Goal: Find specific page/section: Find specific page/section

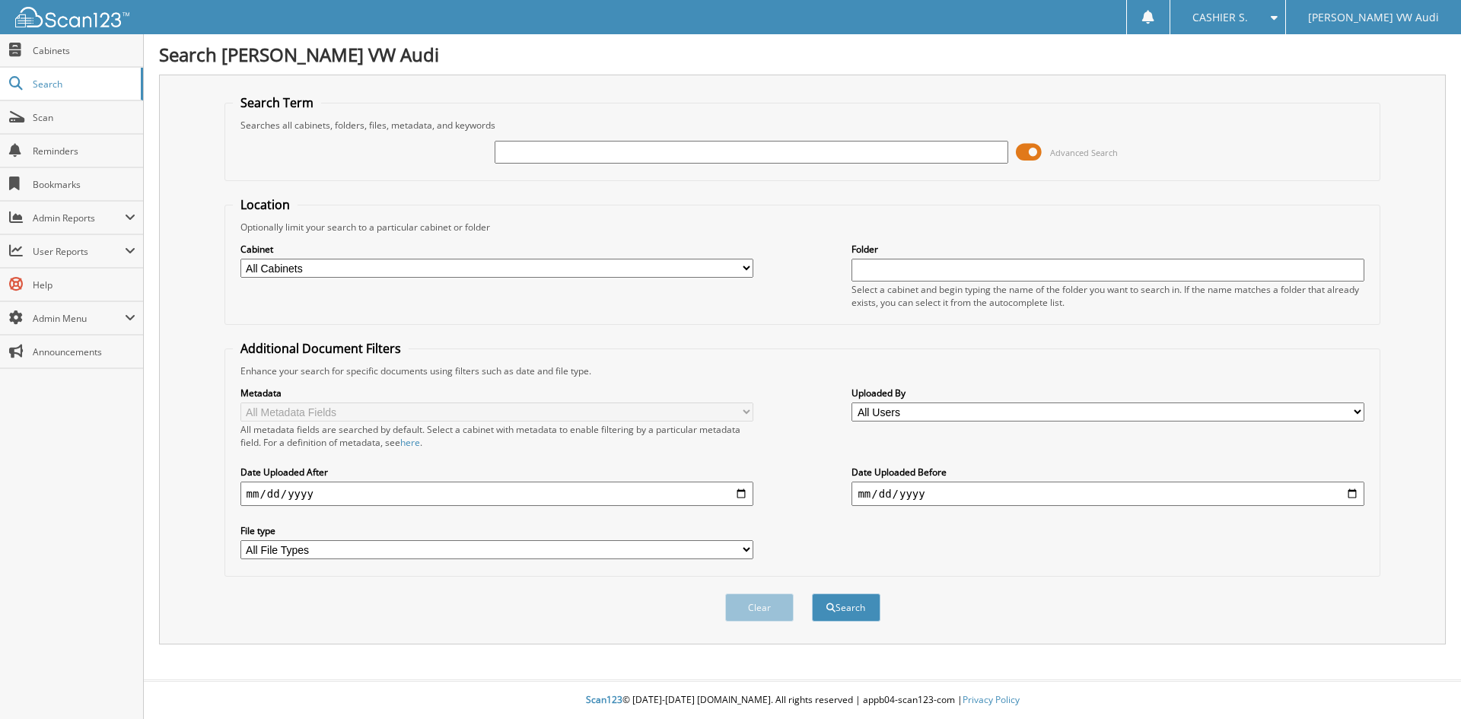
click at [581, 153] on input "text" at bounding box center [751, 152] width 513 height 23
click at [568, 145] on input "text" at bounding box center [751, 152] width 513 height 23
type input "58651"
click at [812, 593] on button "Search" at bounding box center [846, 607] width 68 height 28
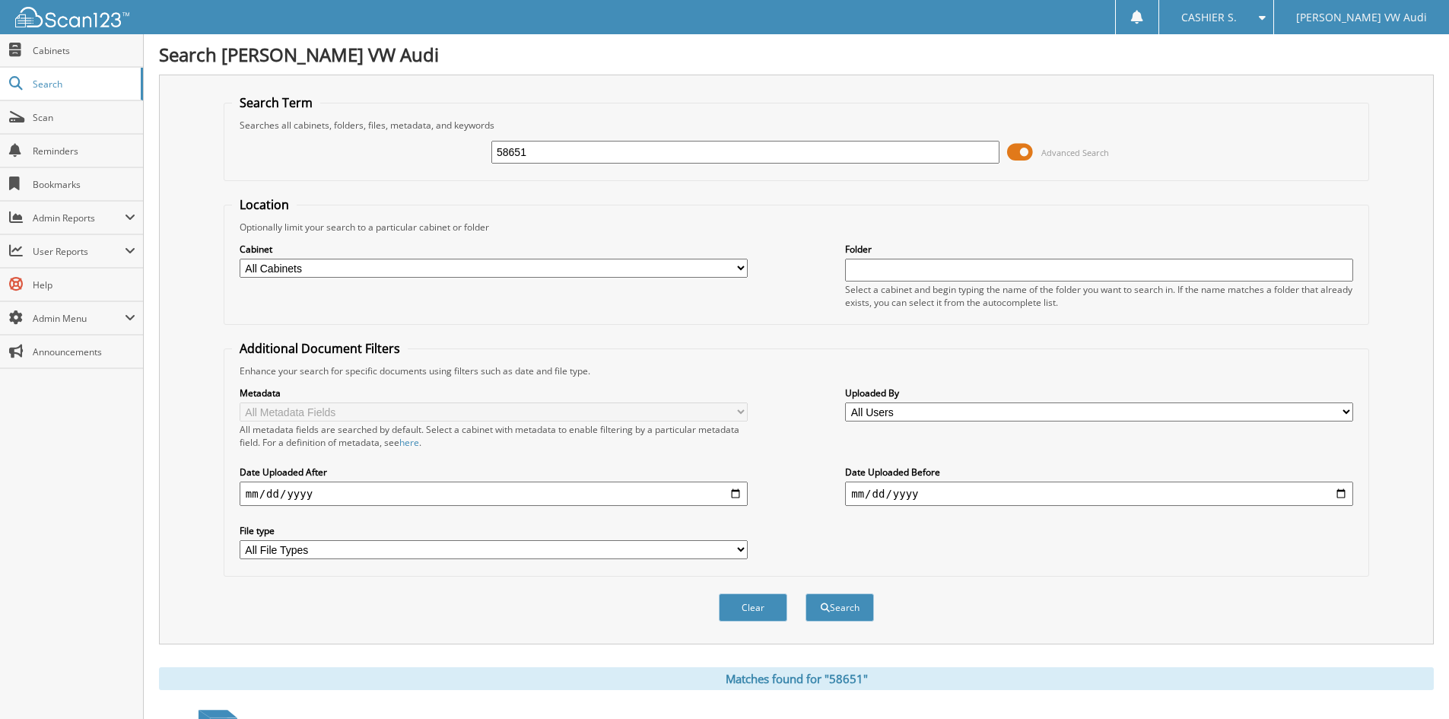
click at [1030, 154] on span at bounding box center [1020, 152] width 26 height 23
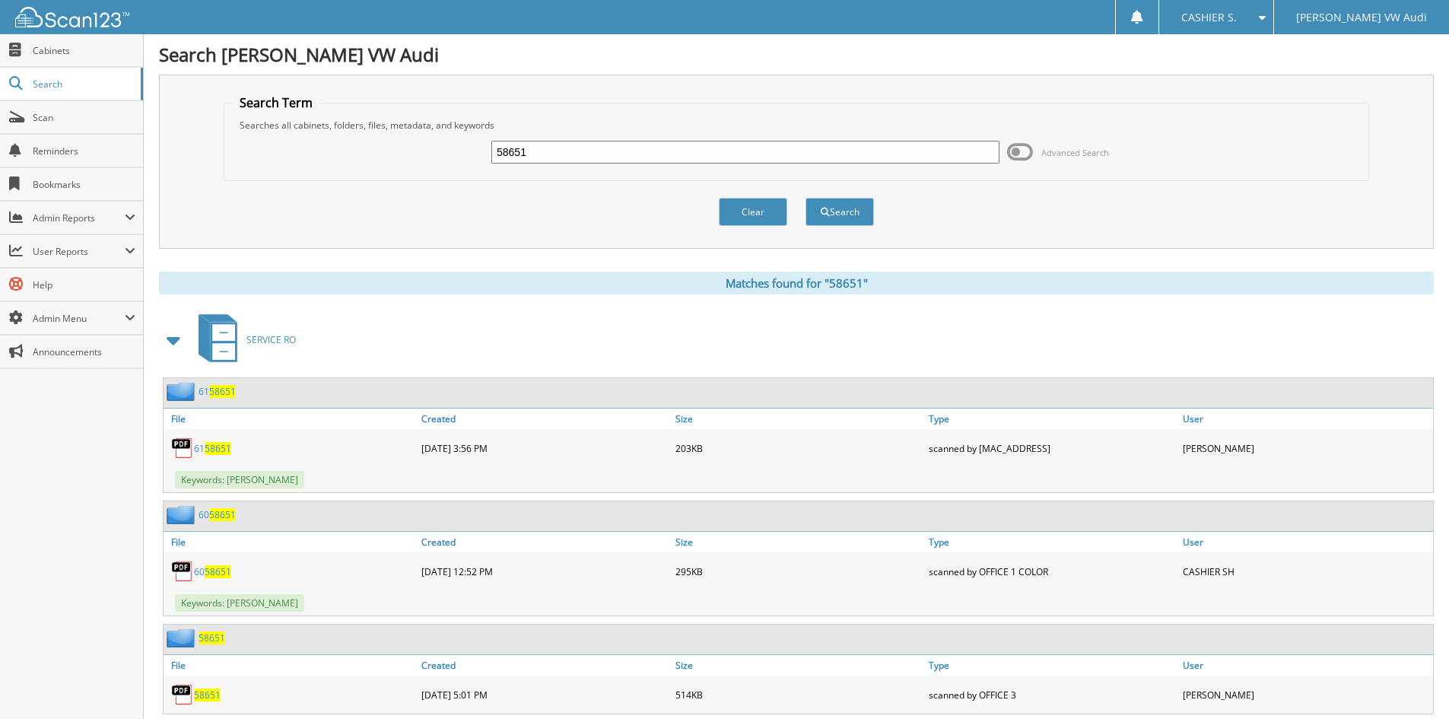
click at [180, 333] on span at bounding box center [174, 339] width 21 height 27
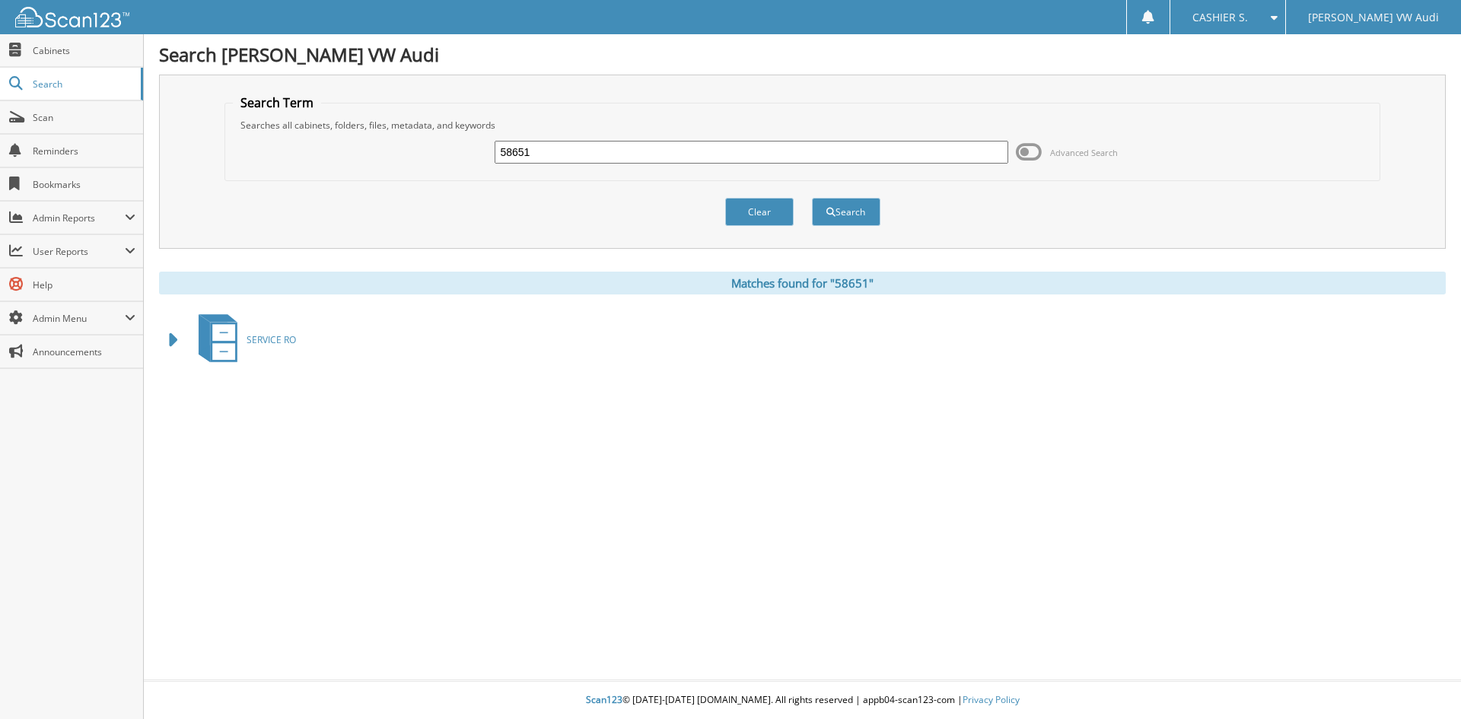
click at [583, 148] on input "58651" at bounding box center [751, 152] width 513 height 23
click at [583, 149] on input "58651" at bounding box center [751, 152] width 513 height 23
click at [546, 150] on input "58651" at bounding box center [751, 152] width 513 height 23
type input "58332"
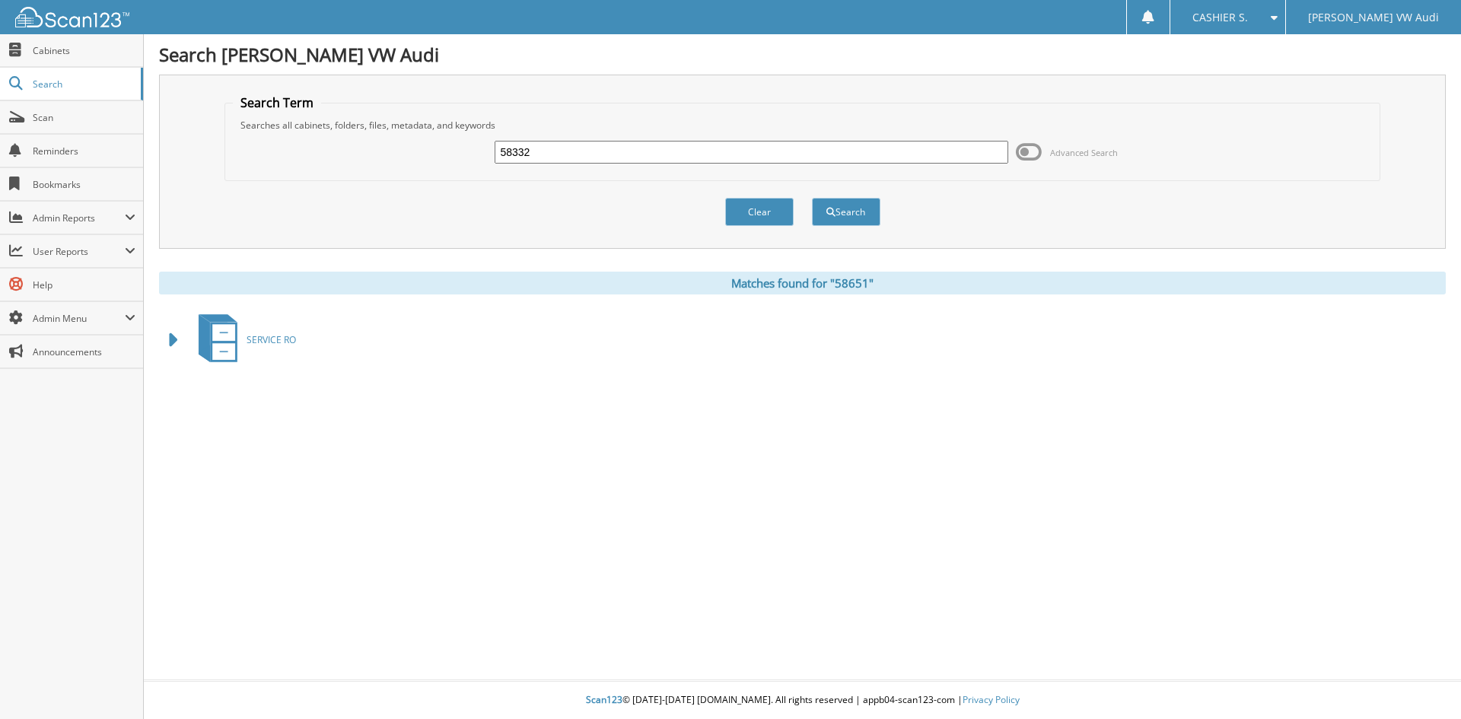
click at [812, 198] on button "Search" at bounding box center [846, 212] width 68 height 28
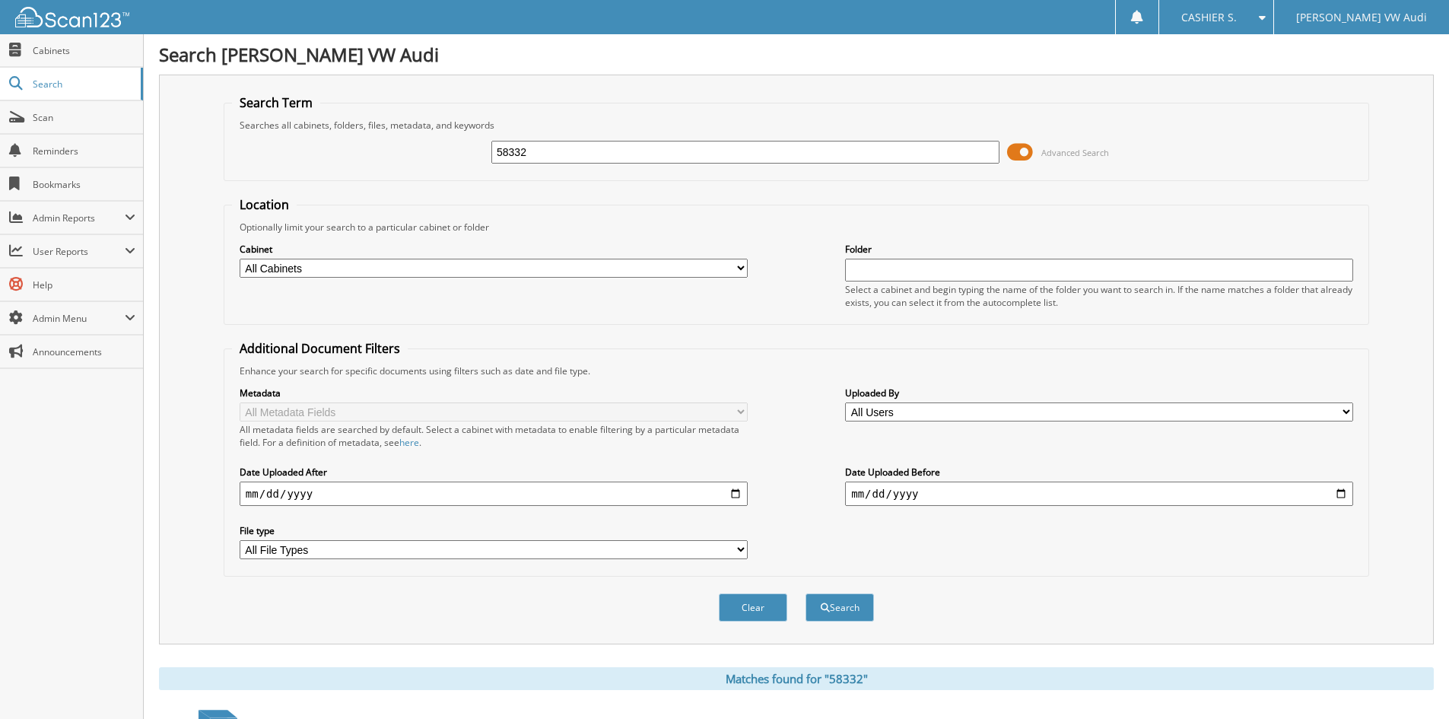
click at [1022, 146] on span at bounding box center [1020, 152] width 26 height 23
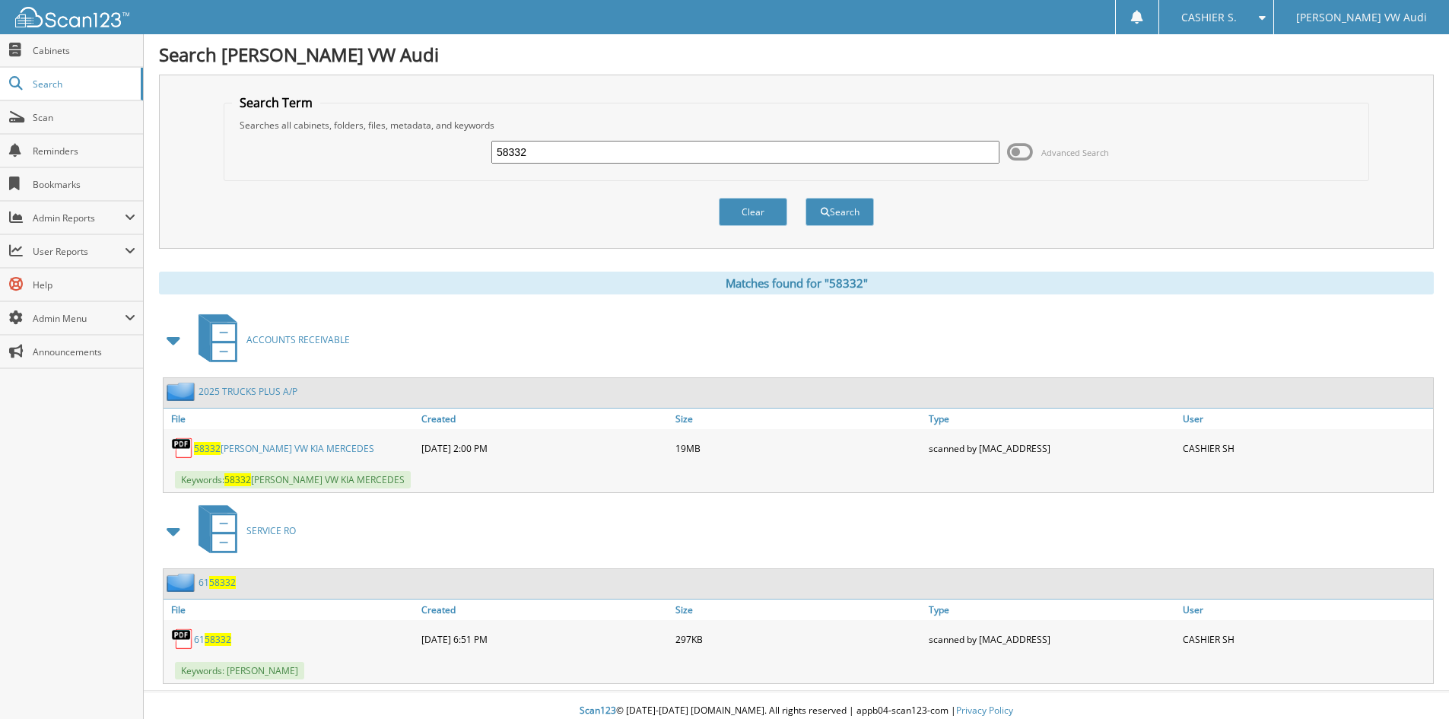
click at [291, 447] on link "58332 STEVE HAHN VW KIA MERCEDES" at bounding box center [284, 448] width 180 height 13
click at [542, 152] on input "58332" at bounding box center [746, 152] width 508 height 23
click at [542, 150] on input "58332" at bounding box center [746, 152] width 508 height 23
type input "5"
type input "57975"
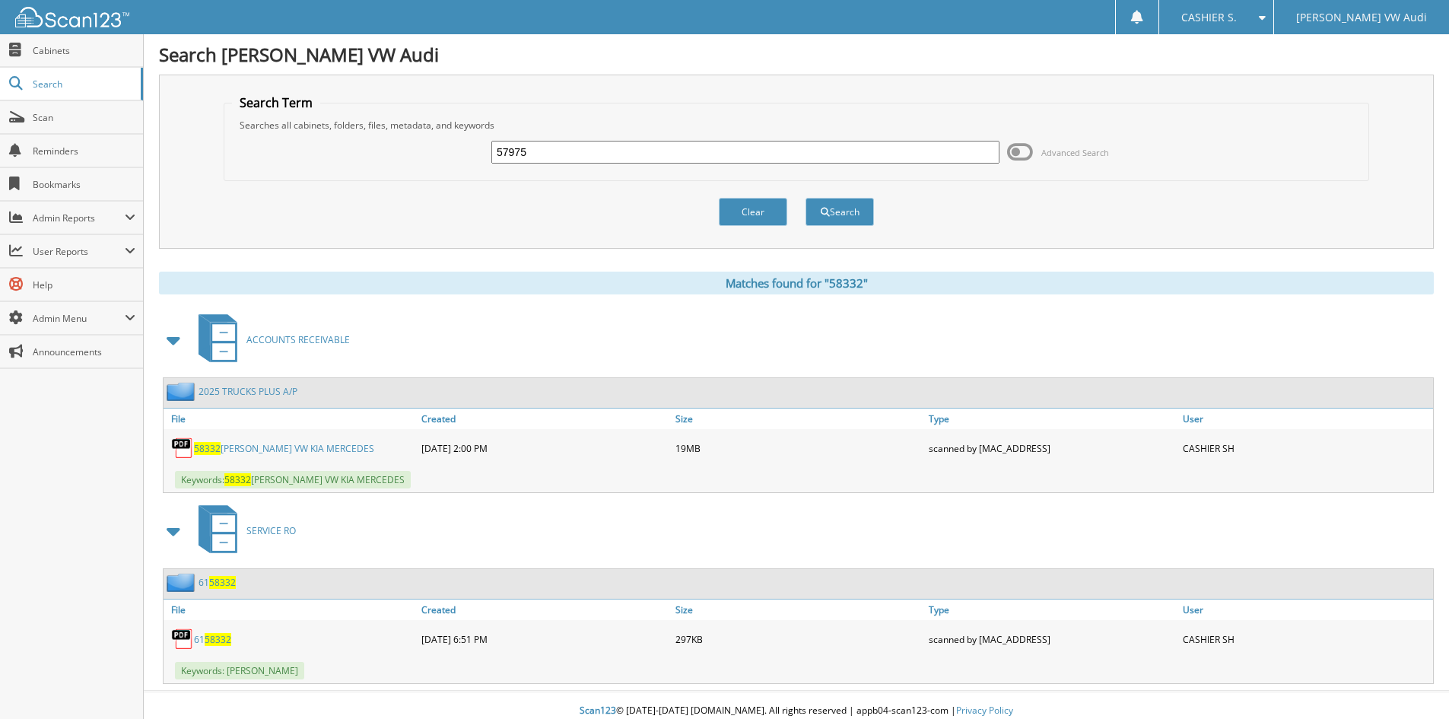
click at [806, 198] on button "Search" at bounding box center [840, 212] width 68 height 28
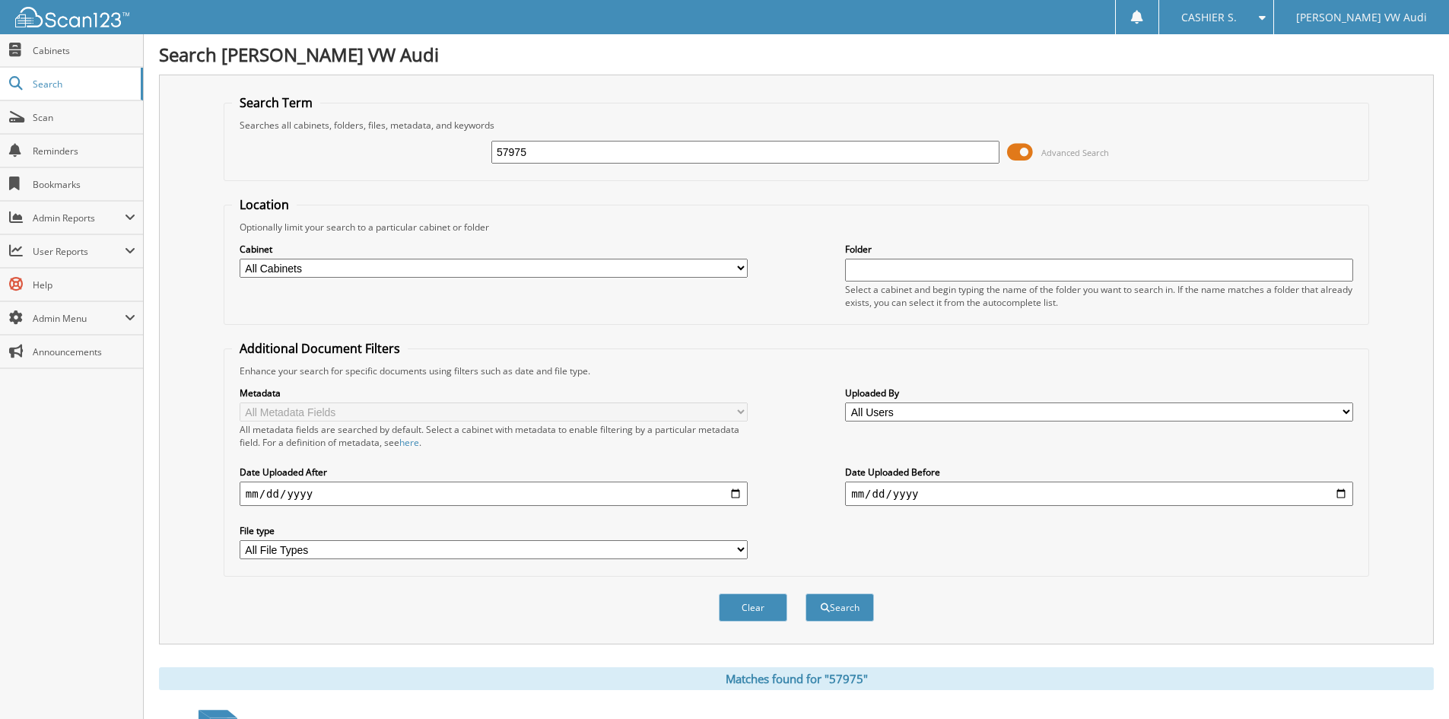
click at [1033, 154] on span at bounding box center [1020, 152] width 26 height 23
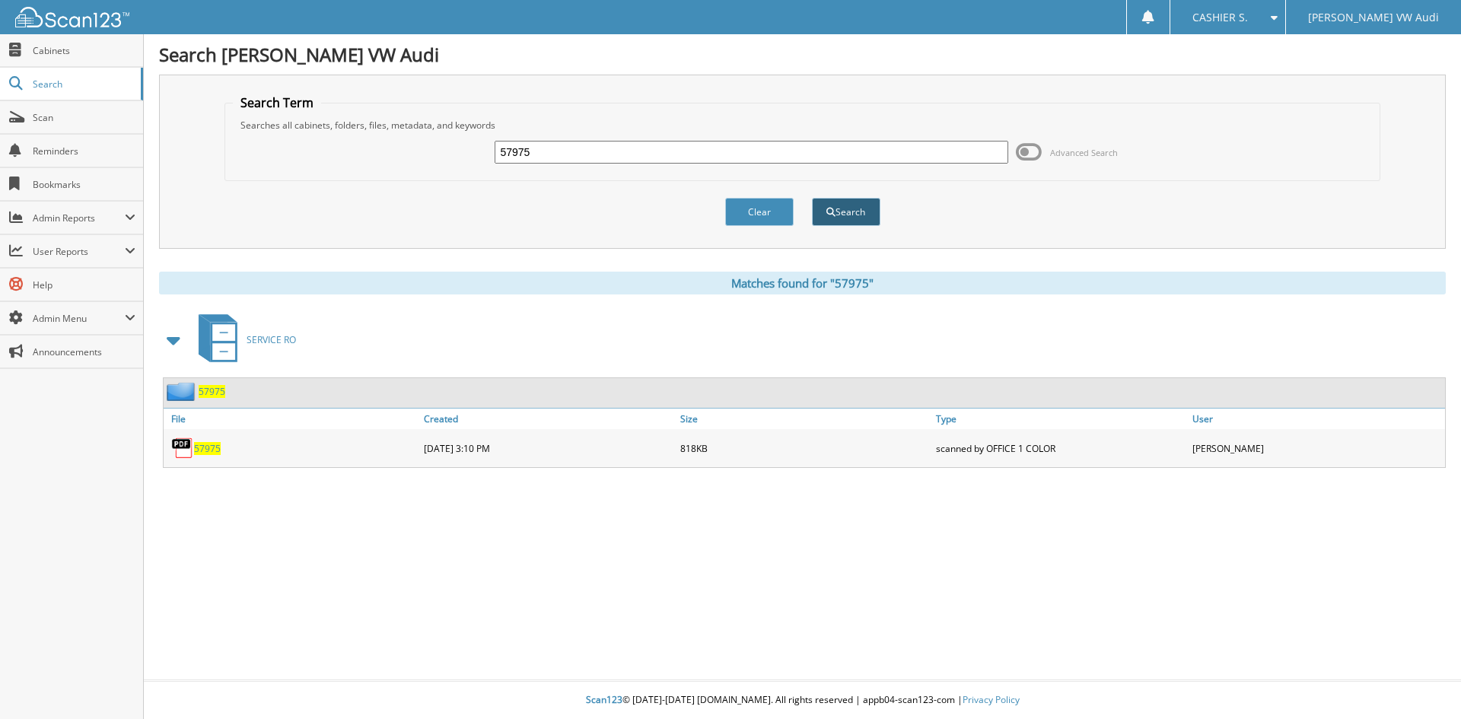
click at [854, 202] on button "Search" at bounding box center [846, 212] width 68 height 28
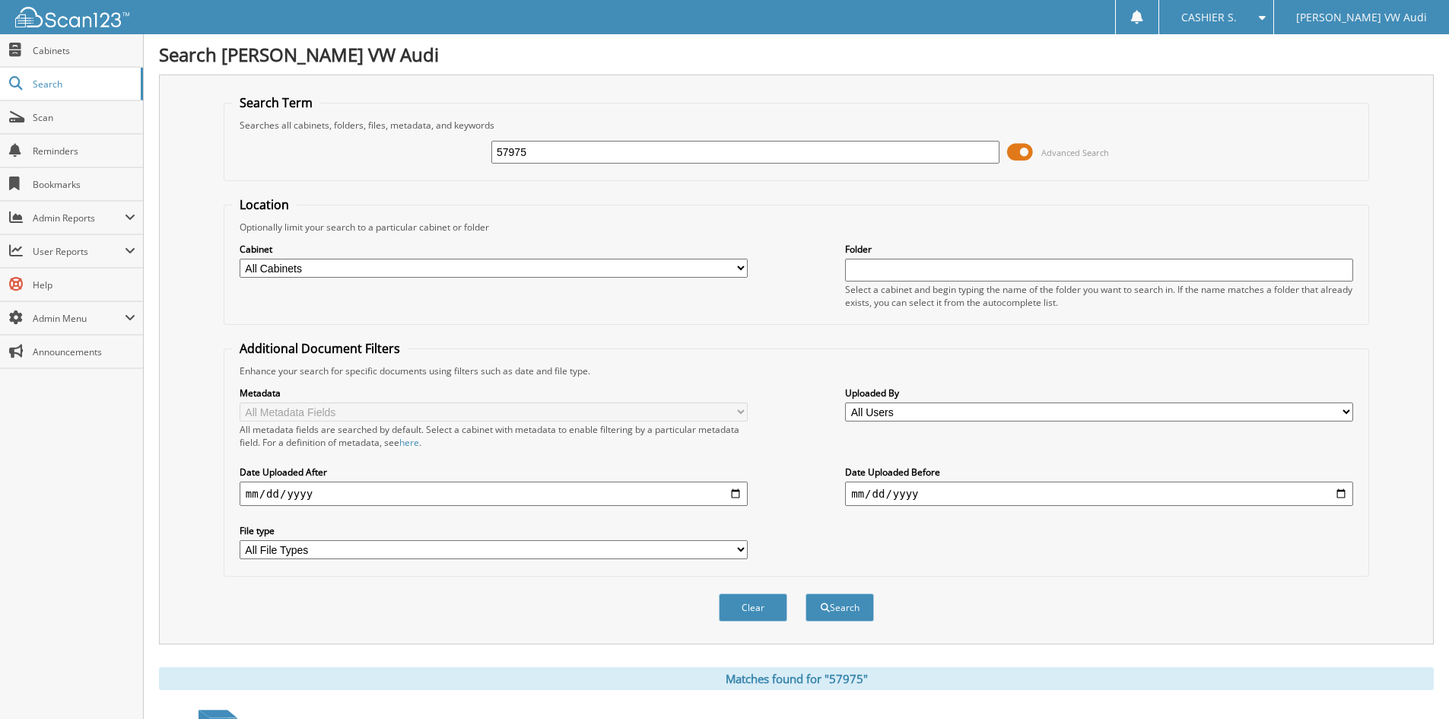
click at [592, 150] on input "57975" at bounding box center [746, 152] width 508 height 23
type input "57555"
click at [806, 593] on button "Search" at bounding box center [840, 607] width 68 height 28
click at [1018, 154] on span at bounding box center [1020, 152] width 26 height 23
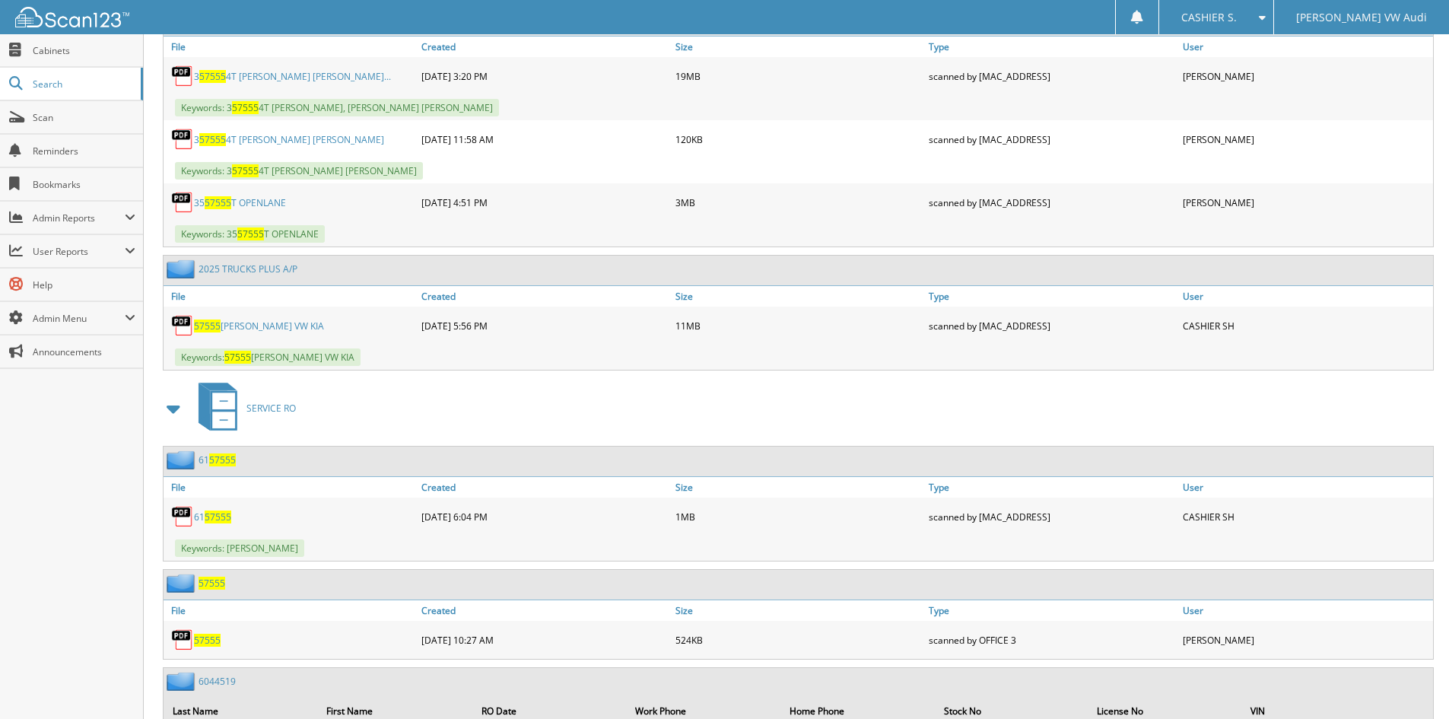
scroll to position [380, 0]
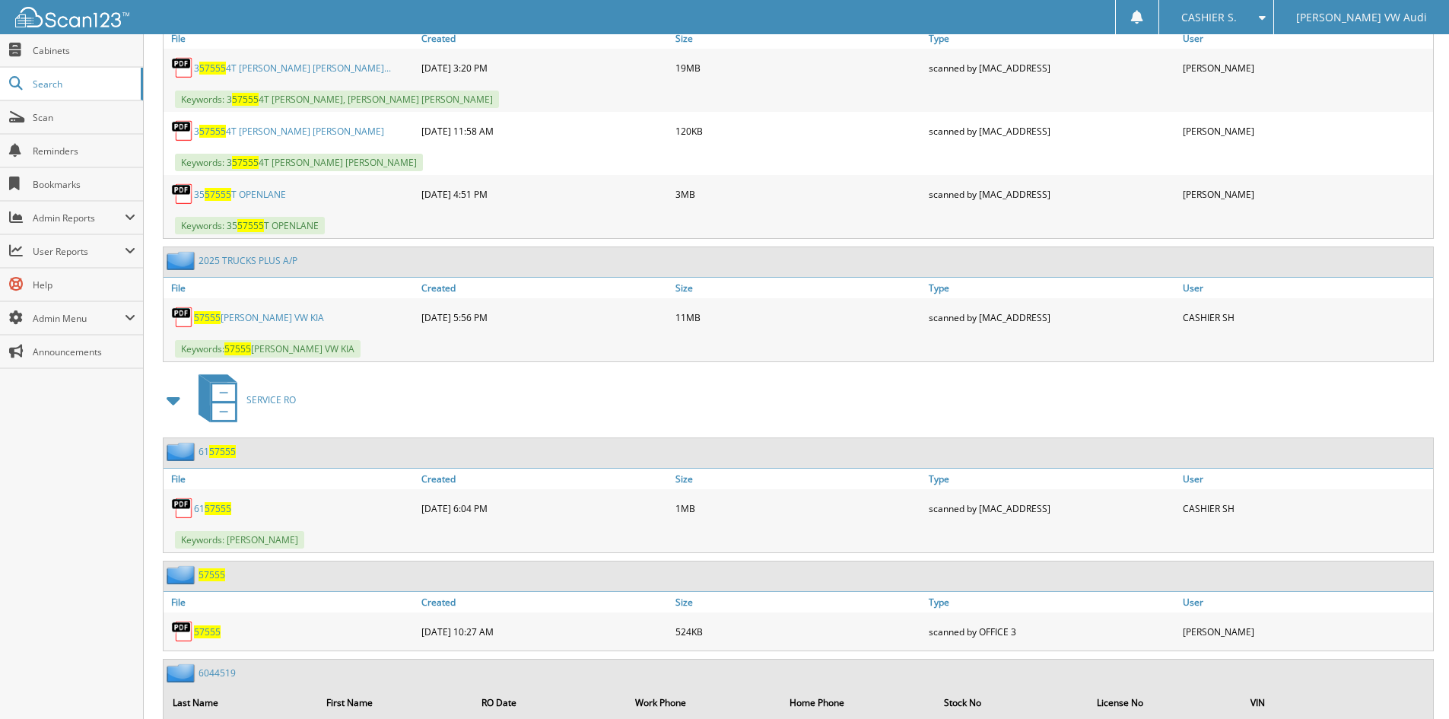
click at [277, 312] on link "57555 STEVE HAHN VW KIA" at bounding box center [259, 317] width 130 height 13
